Goal: Transaction & Acquisition: Purchase product/service

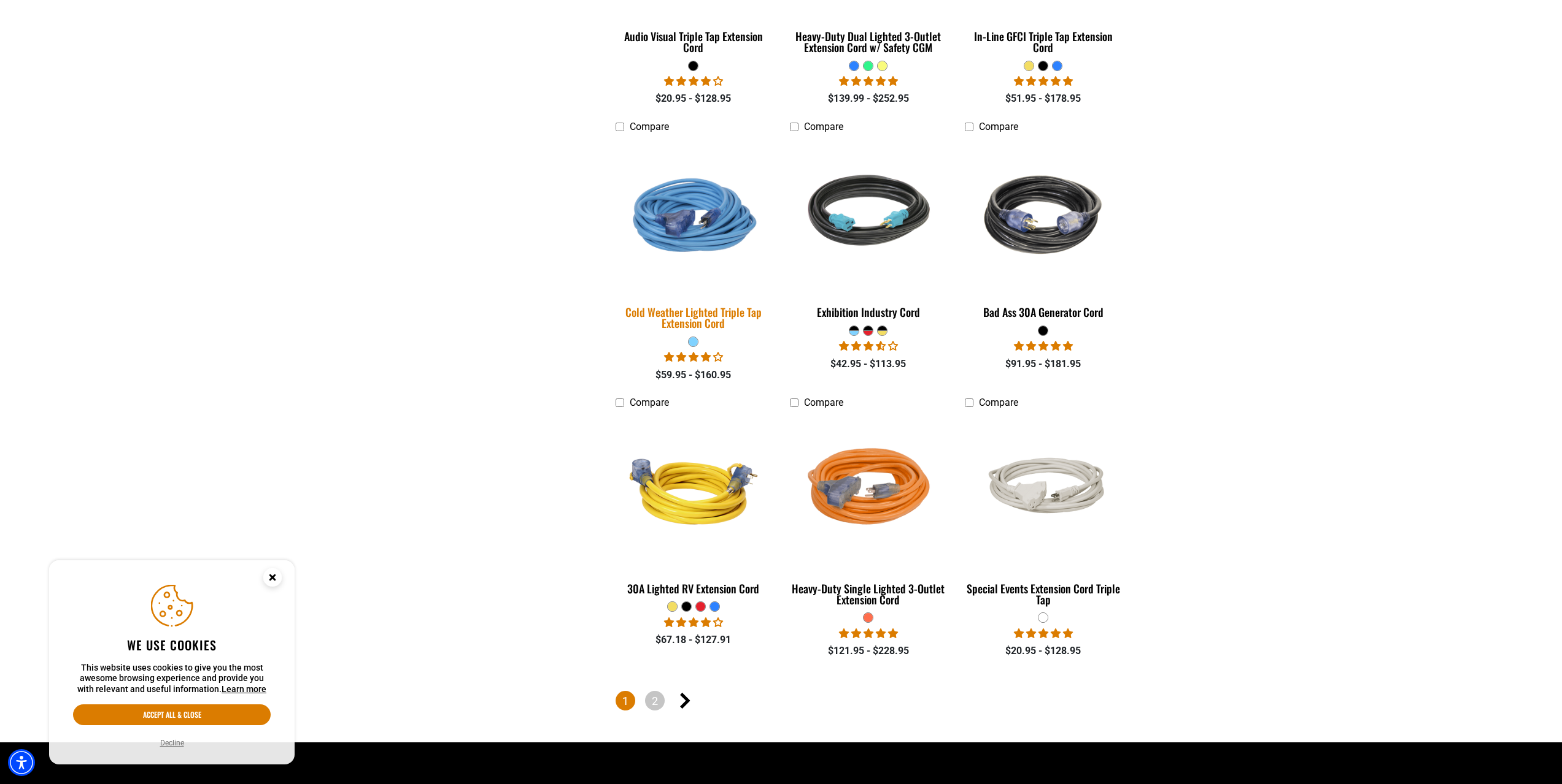
scroll to position [2709, 0]
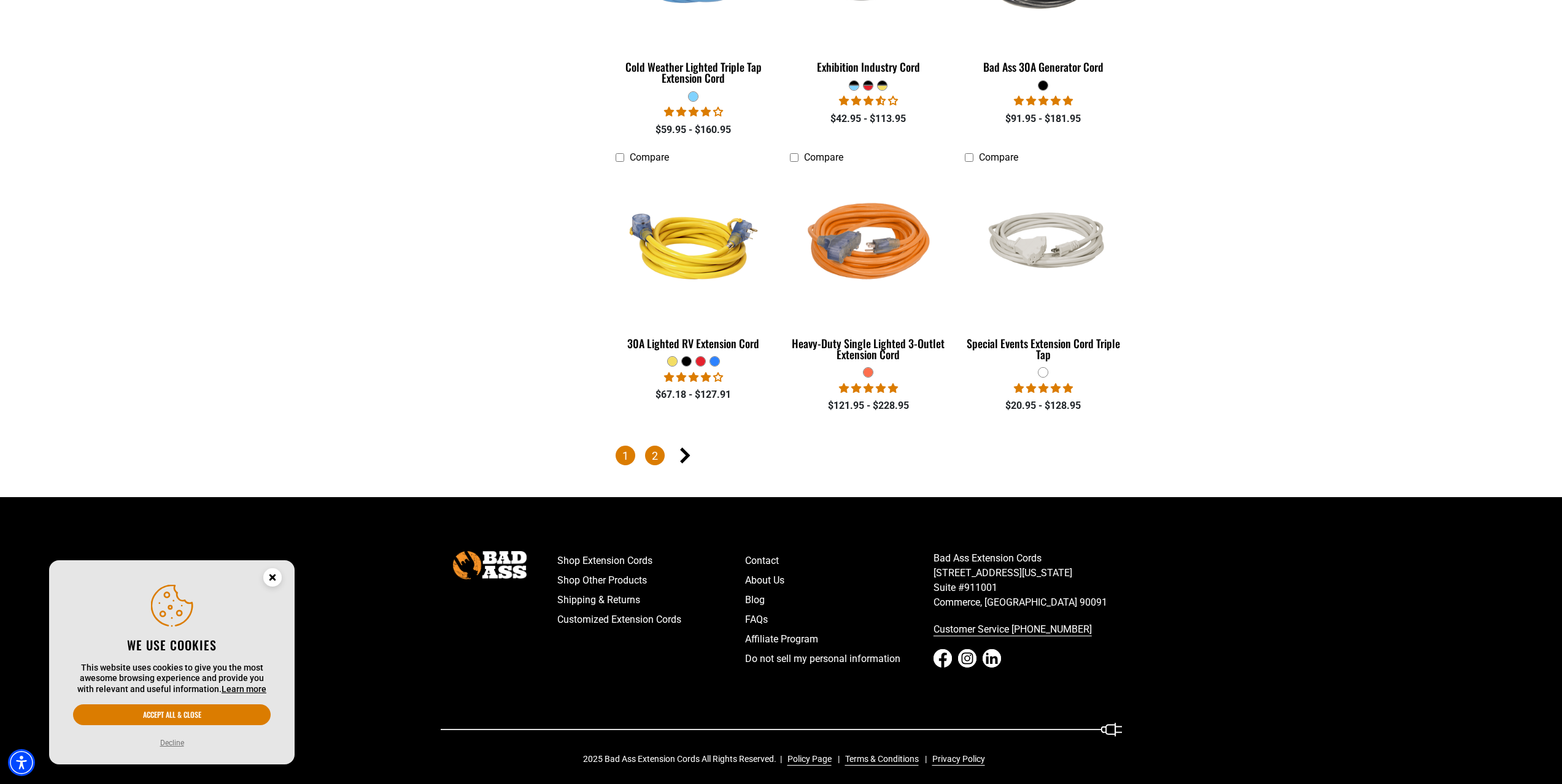
click at [657, 450] on link "2" at bounding box center [655, 456] width 19 height 19
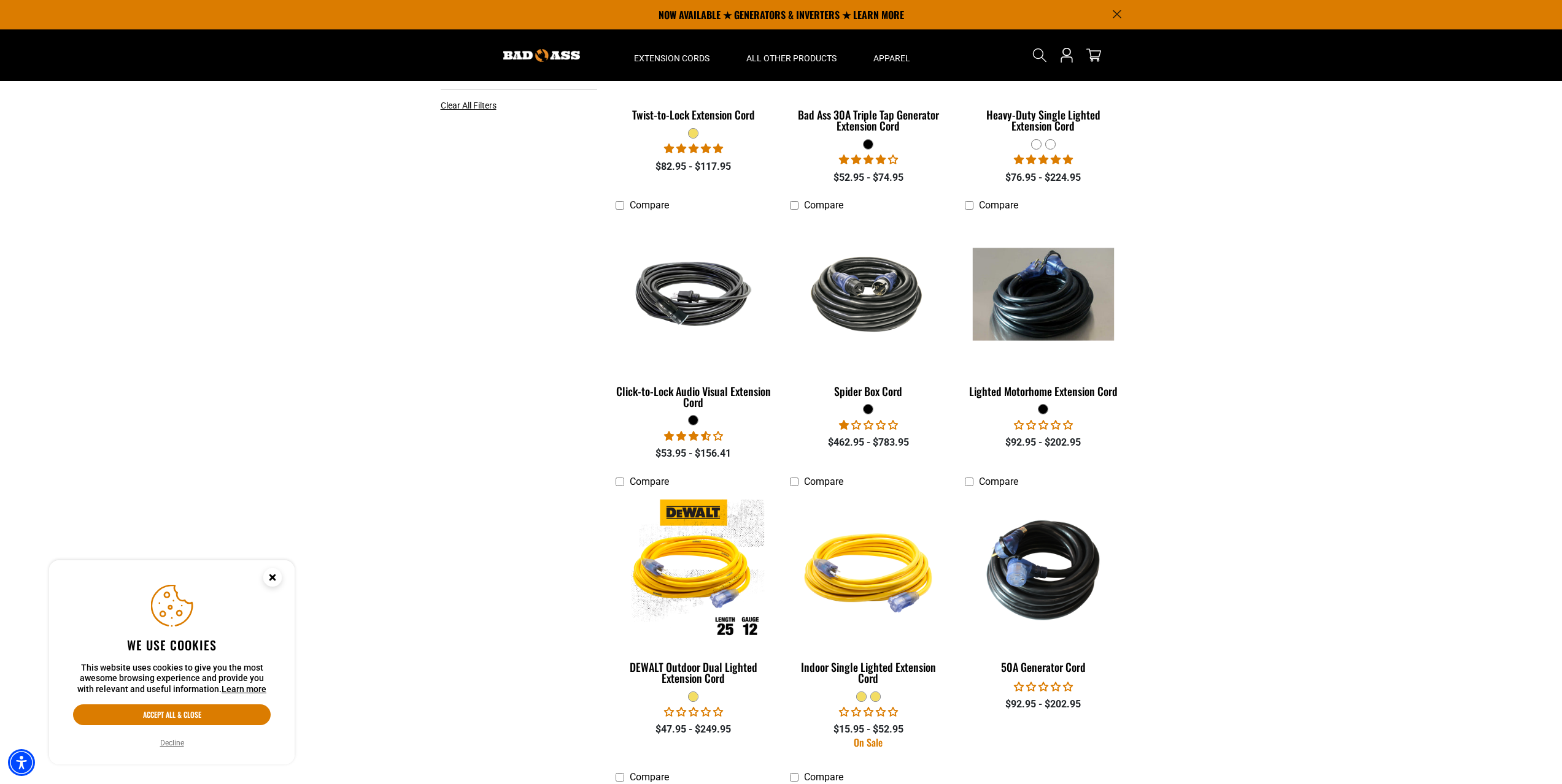
scroll to position [430, 0]
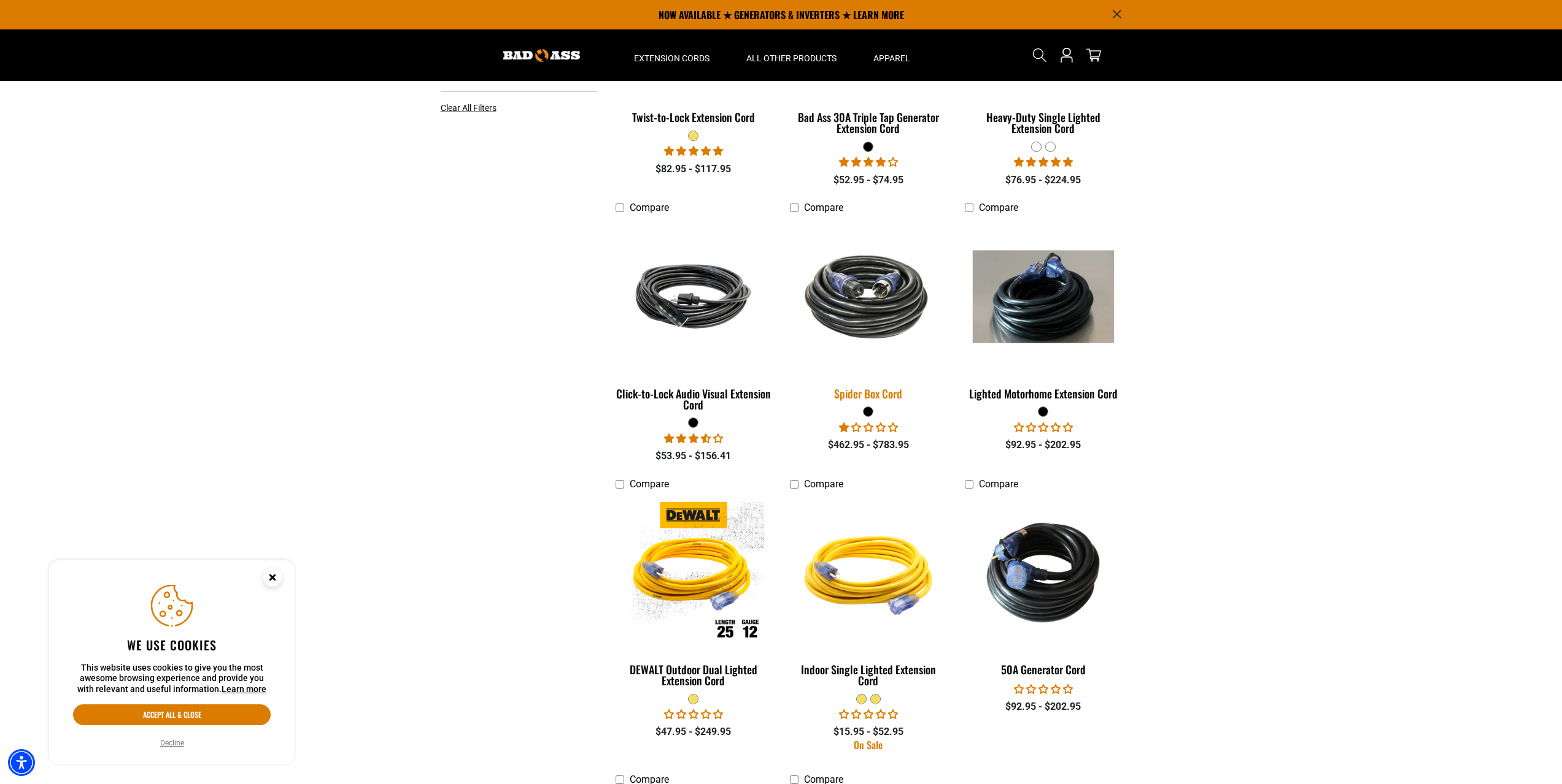
click at [869, 305] on img at bounding box center [868, 296] width 172 height 105
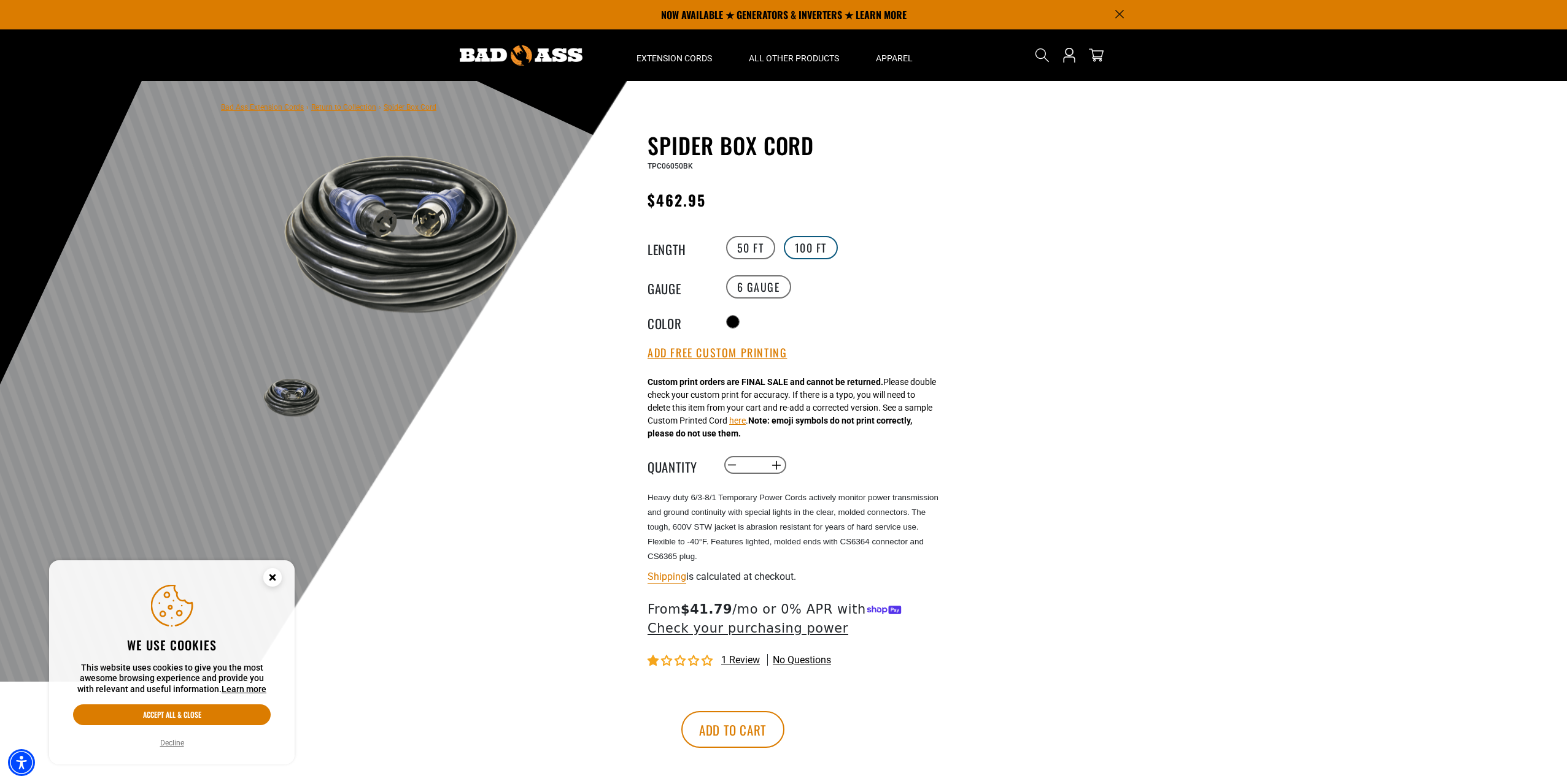
click at [812, 252] on label "100 FT" at bounding box center [811, 248] width 55 height 23
click at [744, 254] on label "50 FT" at bounding box center [750, 248] width 49 height 23
click at [749, 661] on span "1 review" at bounding box center [740, 660] width 39 height 12
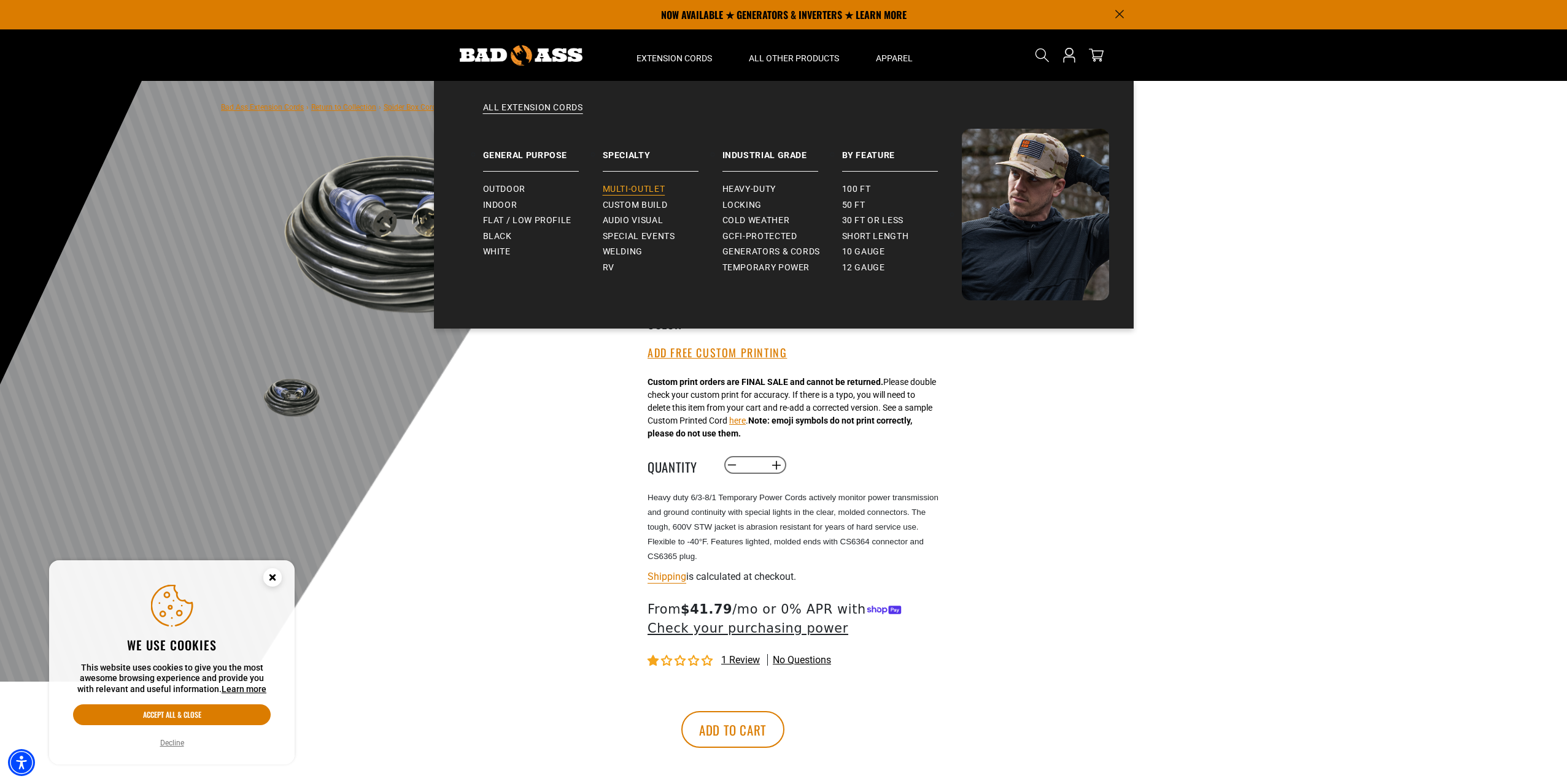
click at [657, 183] on link "Multi-Outlet" at bounding box center [663, 189] width 120 height 16
